Goal: Task Accomplishment & Management: Manage account settings

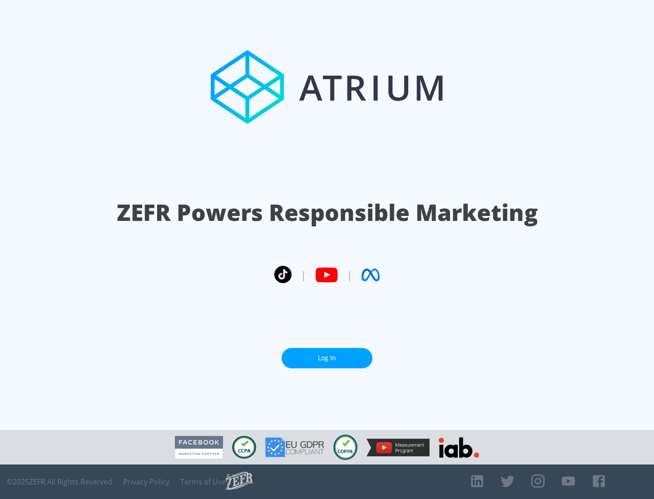
click at [327, 358] on link "Log In" at bounding box center [327, 358] width 91 height 20
